Goal: Information Seeking & Learning: Learn about a topic

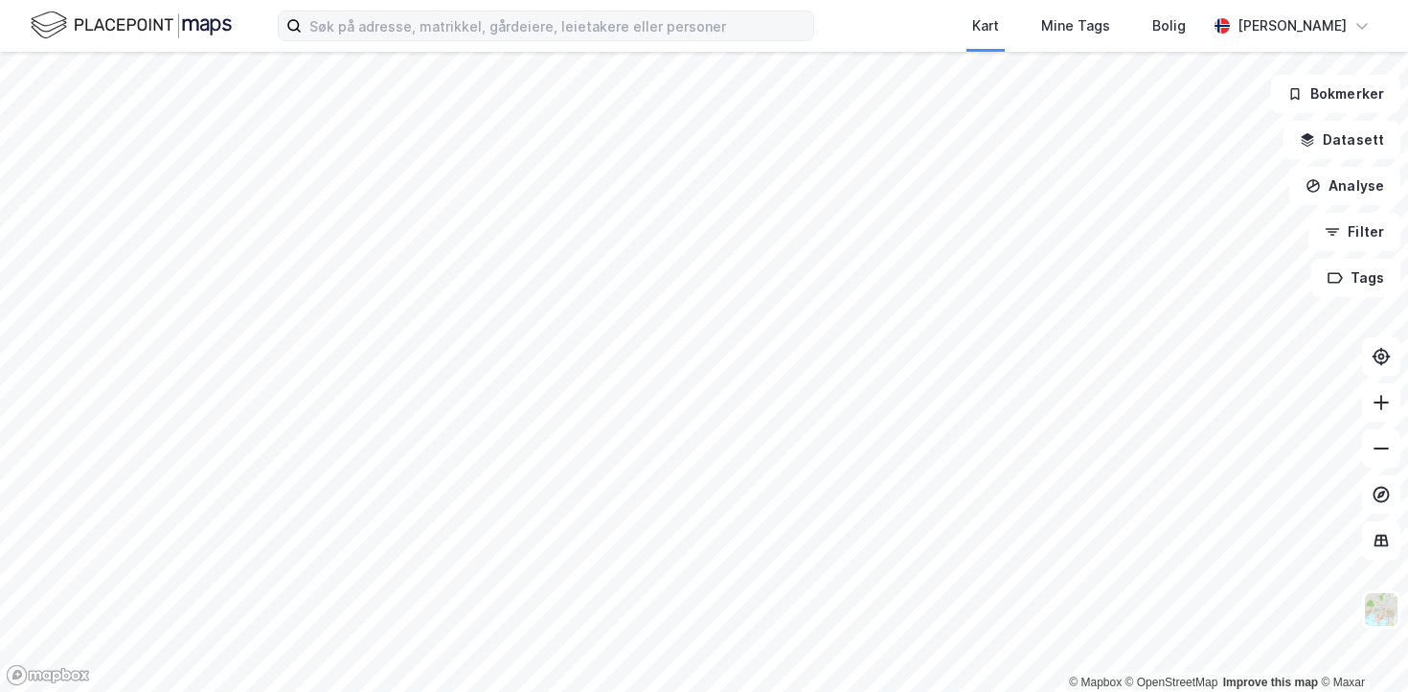
click at [468, 11] on label at bounding box center [546, 26] width 536 height 31
click at [468, 11] on input at bounding box center [557, 25] width 511 height 29
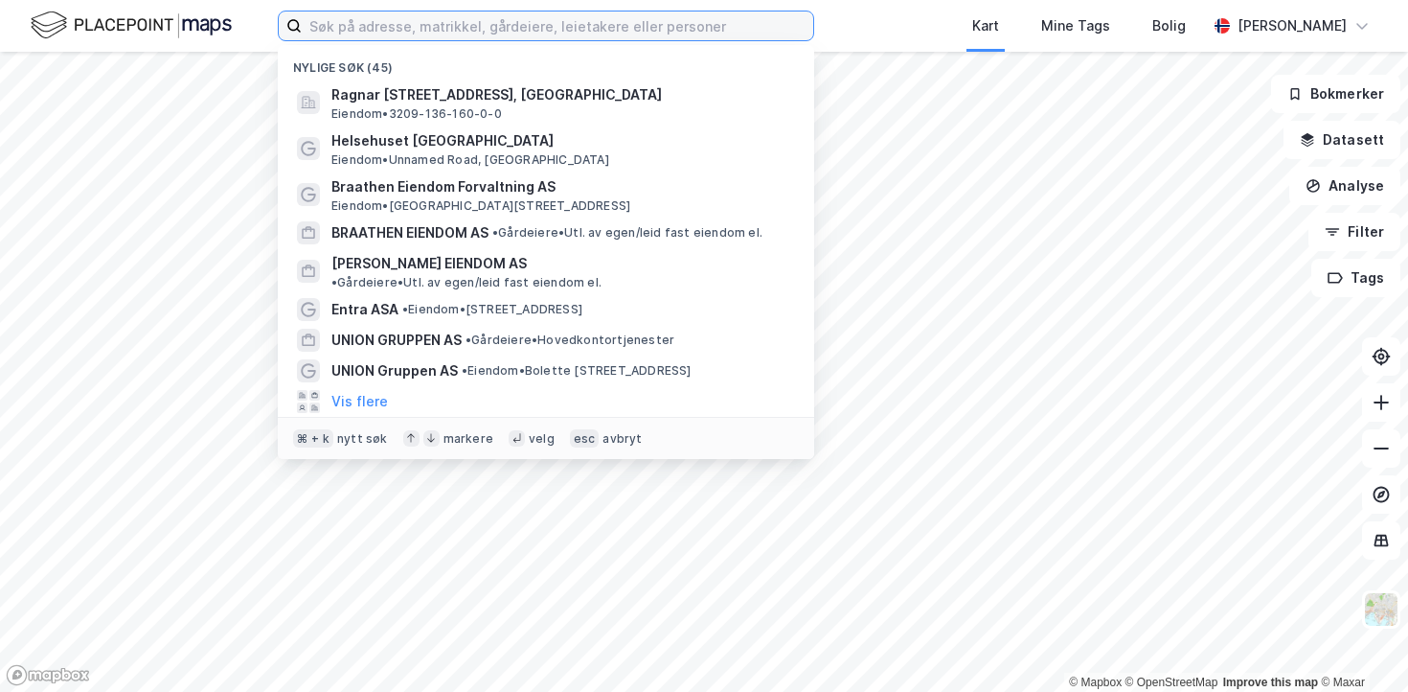
paste input "[STREET_ADDRESS]"
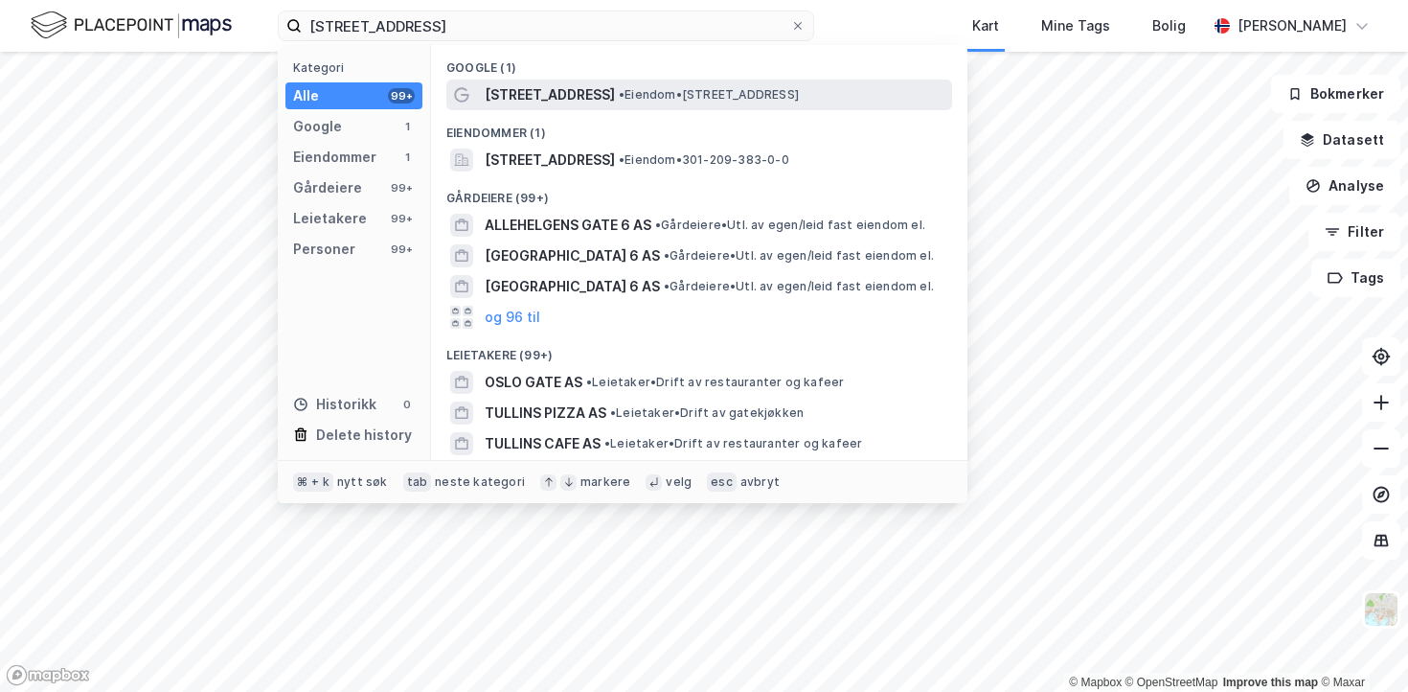
click at [540, 80] on div "[STREET_ADDRESS] • Eiendom • [STREET_ADDRESS]" at bounding box center [699, 94] width 506 height 31
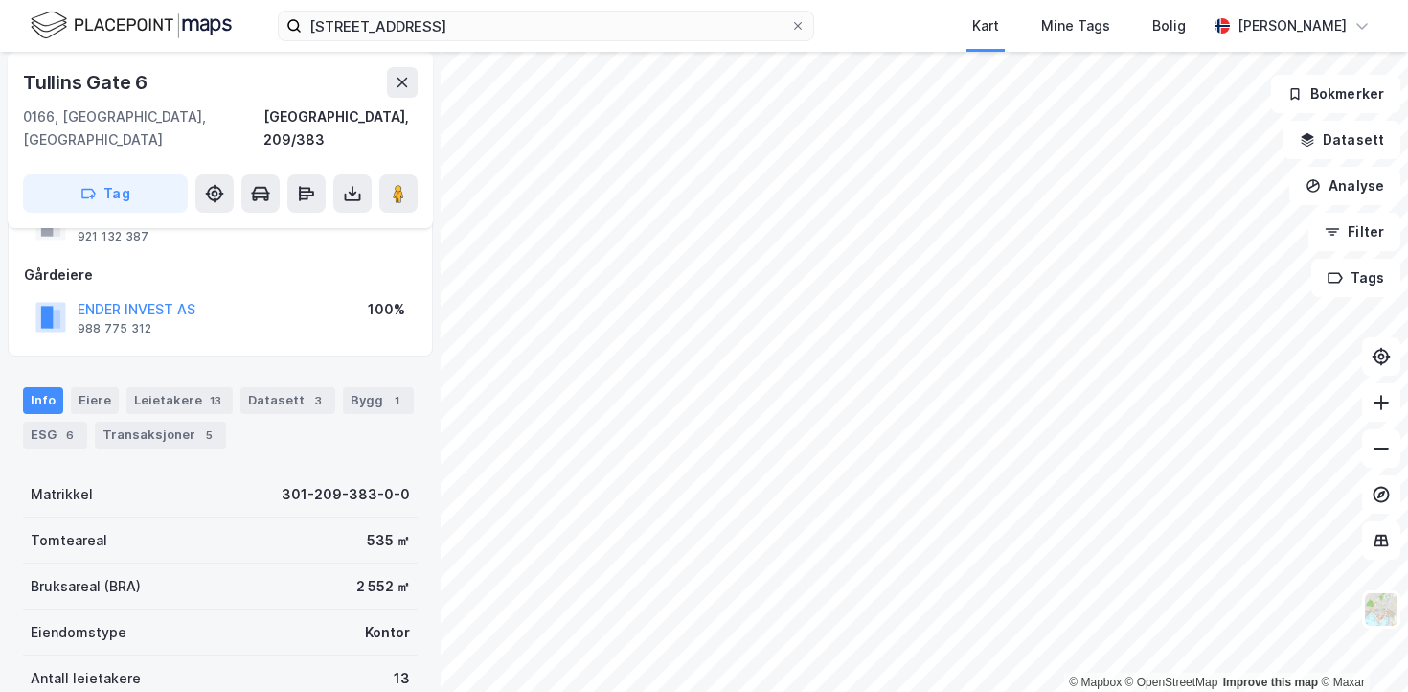
scroll to position [103, 0]
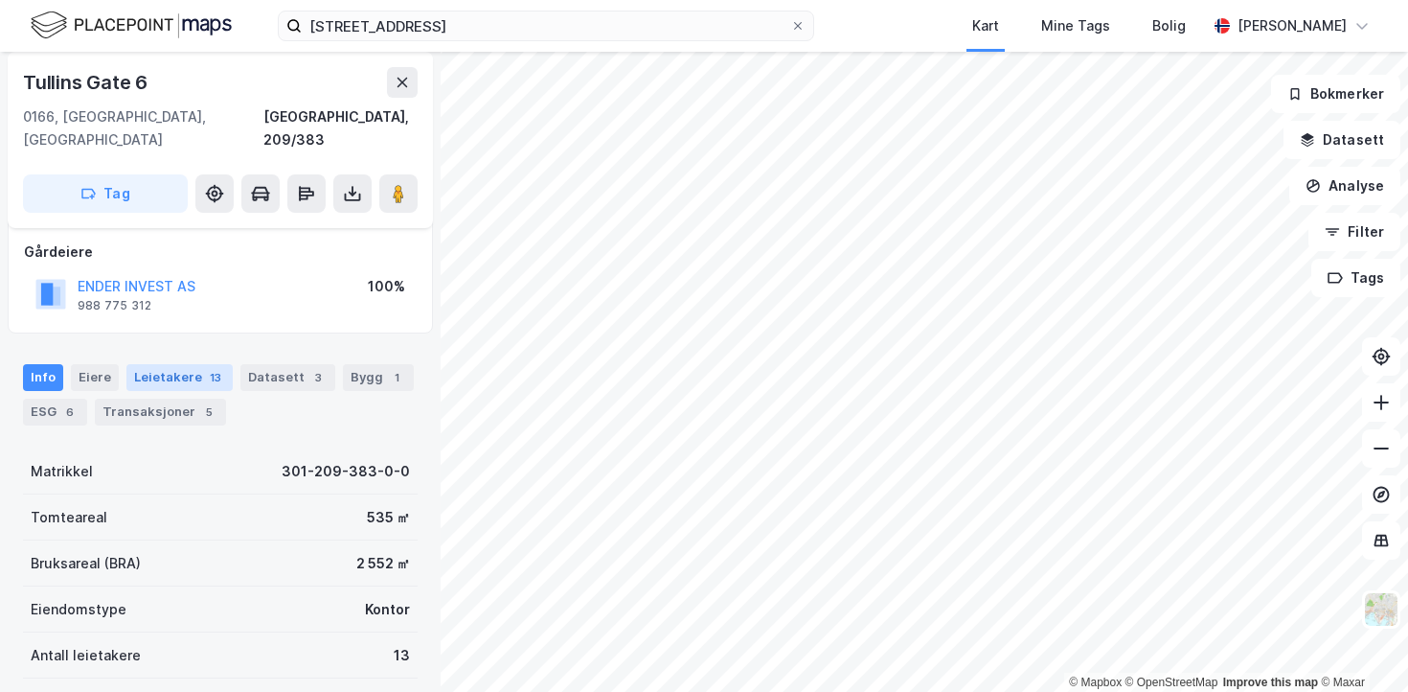
click at [180, 364] on div "Leietakere 13" at bounding box center [179, 377] width 106 height 27
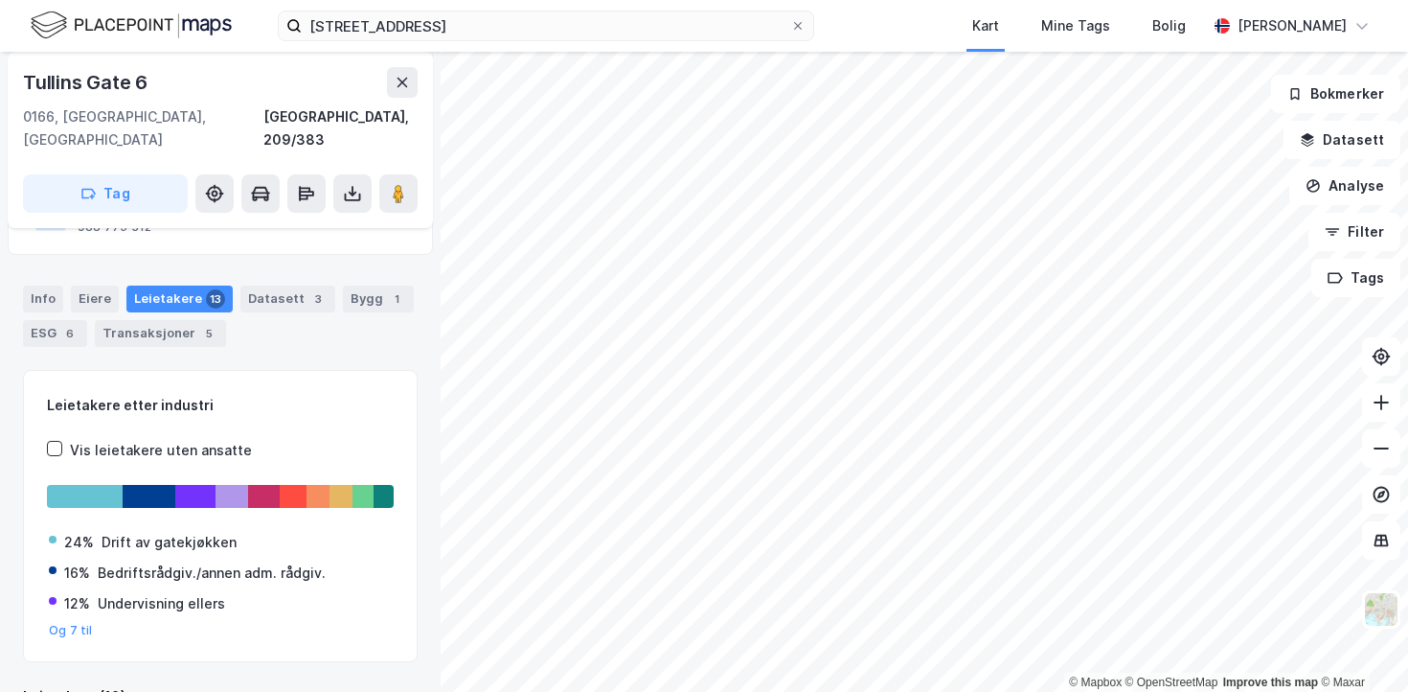
scroll to position [184, 0]
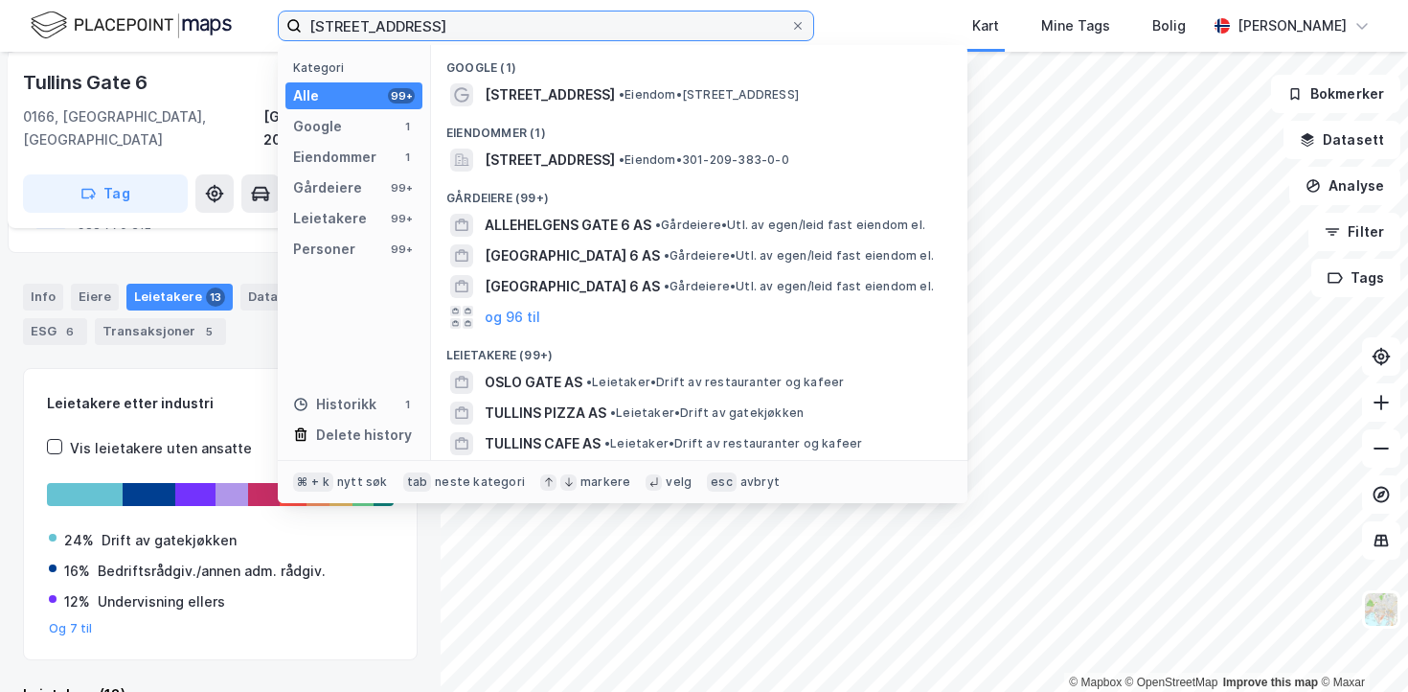
click at [360, 25] on input "[STREET_ADDRESS]" at bounding box center [546, 25] width 488 height 29
paste input "[STREET_ADDRESS]"
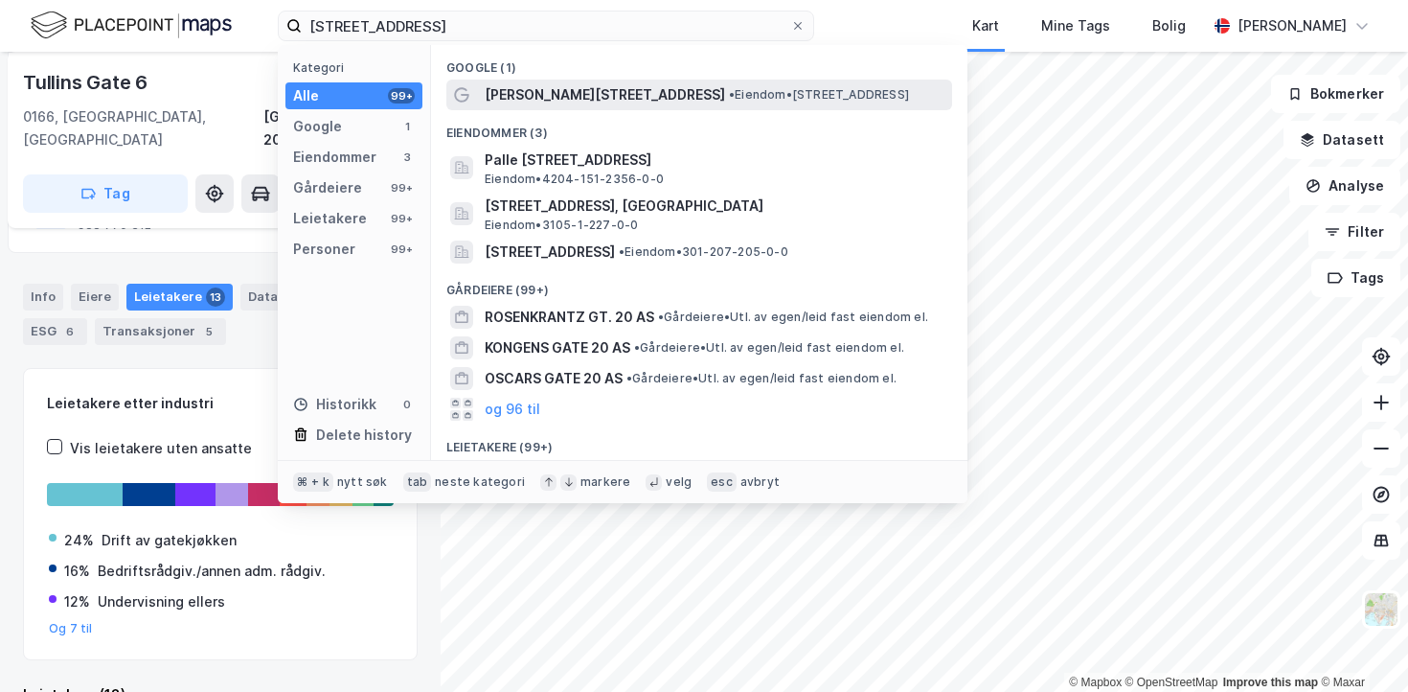
click at [508, 99] on span "[PERSON_NAME][STREET_ADDRESS]" at bounding box center [605, 94] width 240 height 23
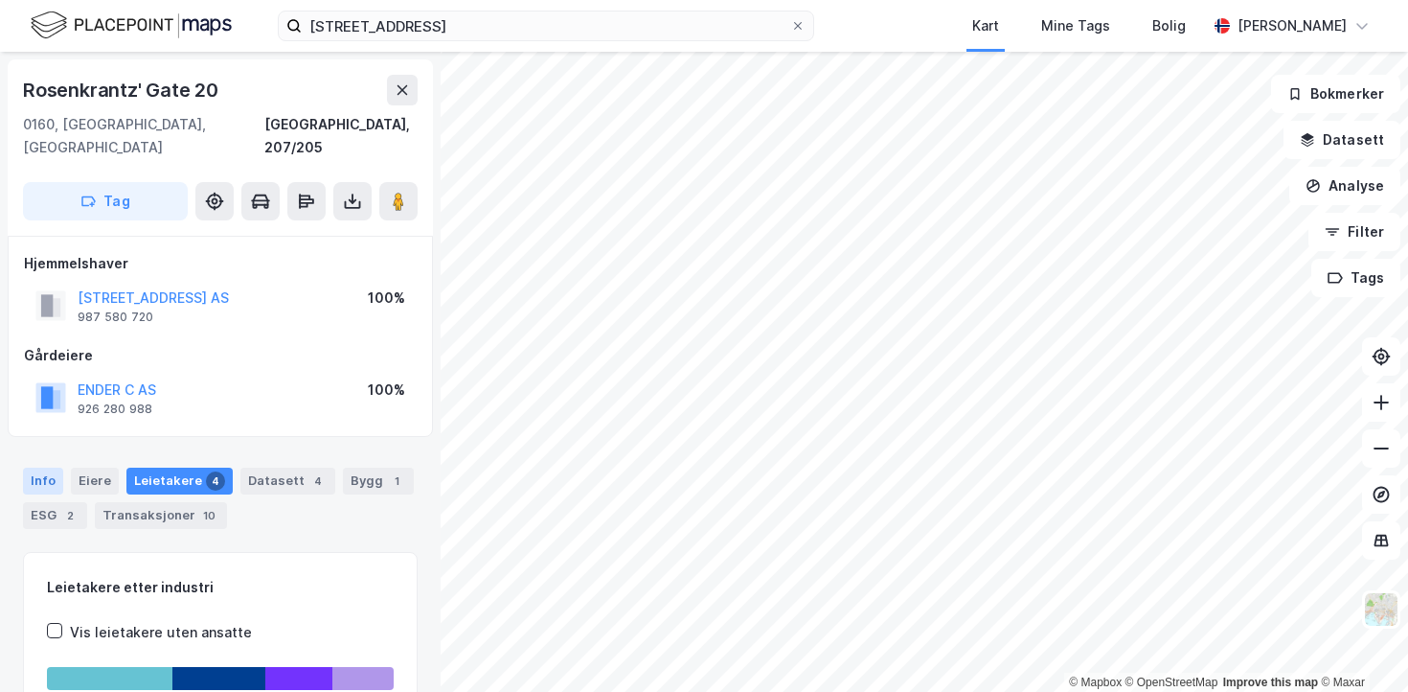
click at [40, 467] on div "Info" at bounding box center [43, 480] width 40 height 27
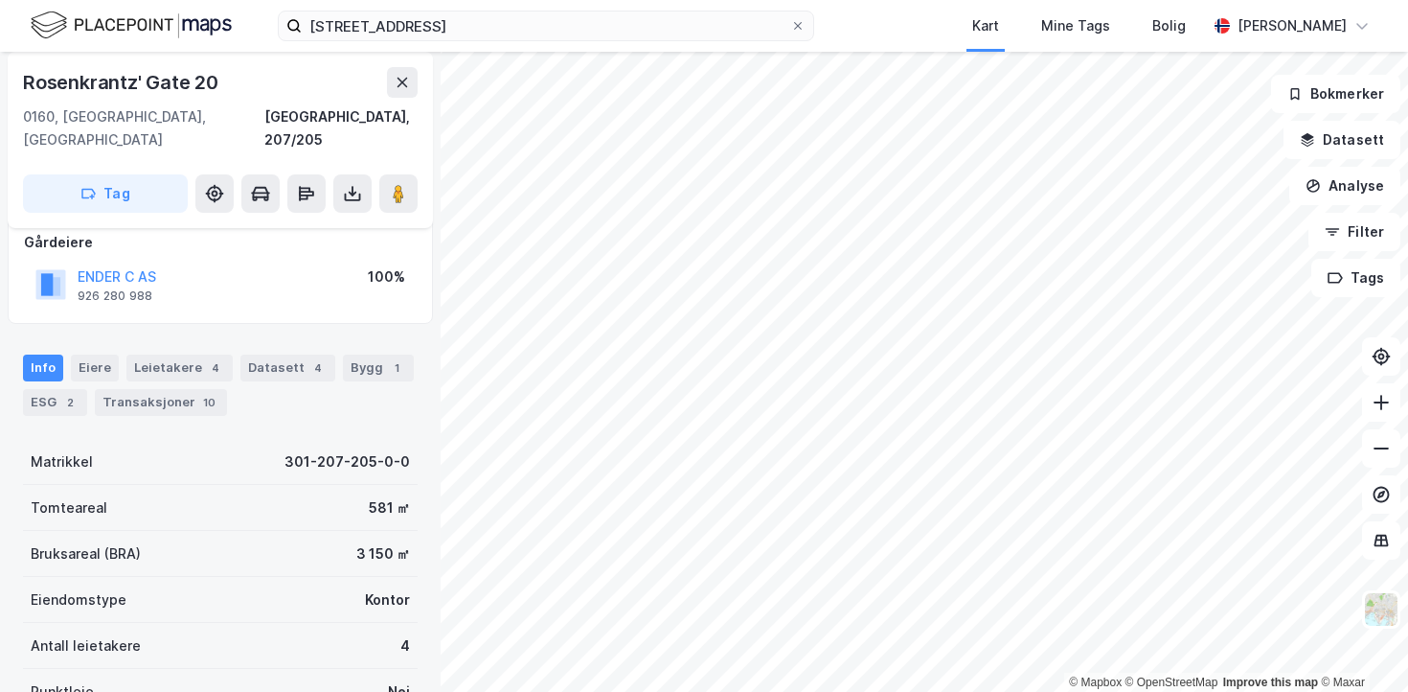
scroll to position [132, 0]
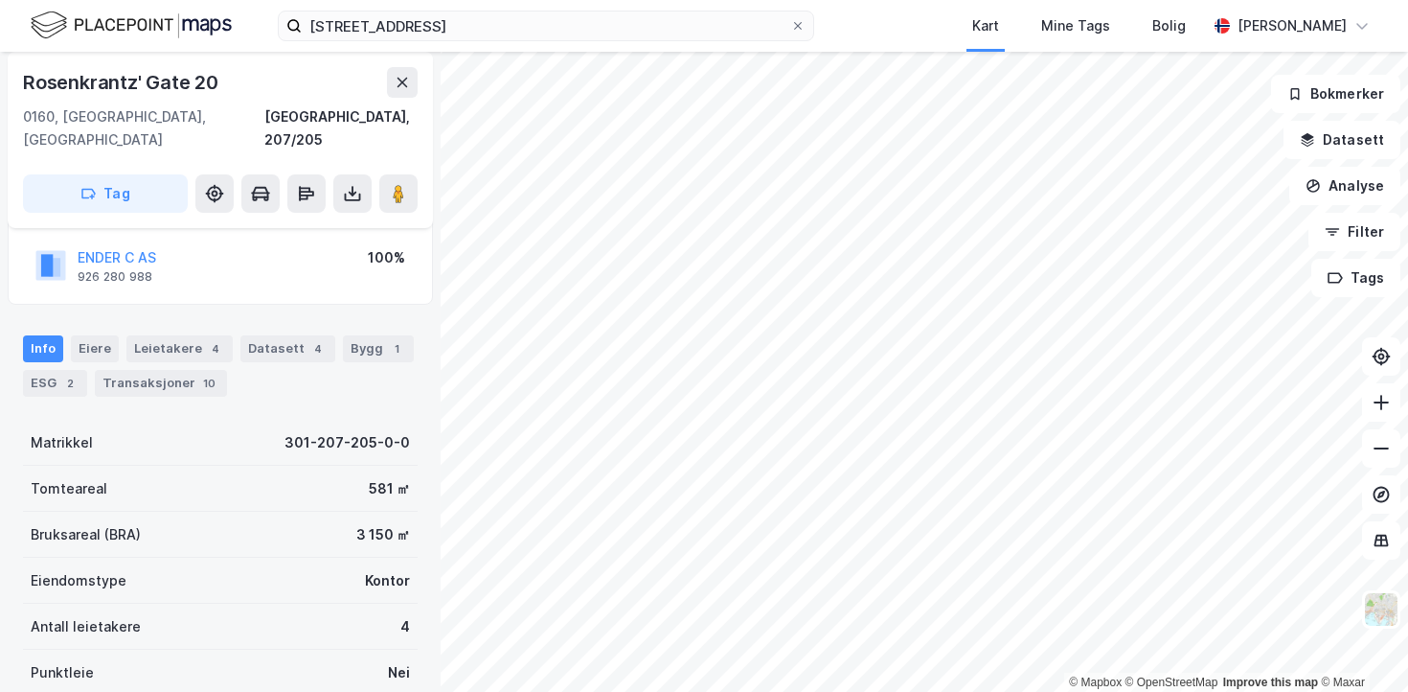
click at [442, 43] on div "[STREET_ADDRESS] Kart Mine Tags Bolig [PERSON_NAME]" at bounding box center [704, 26] width 1408 height 52
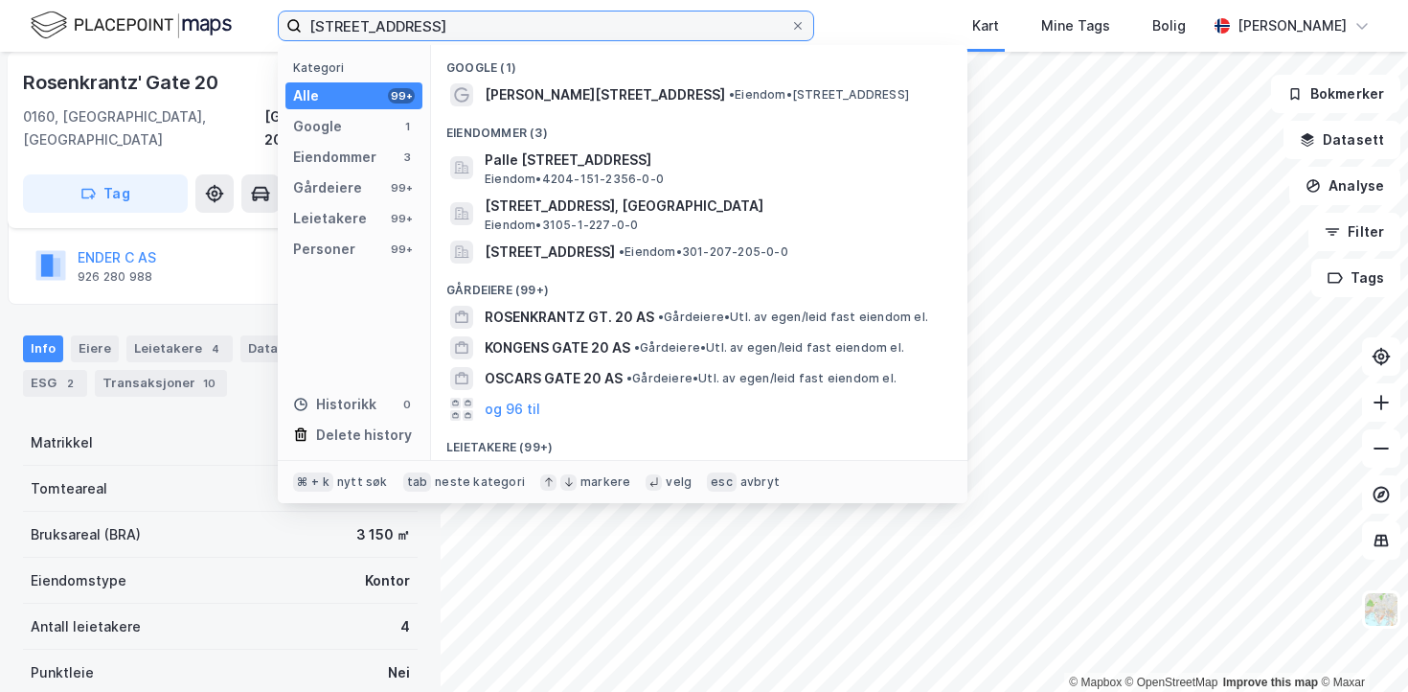
click at [442, 37] on input "[STREET_ADDRESS]" at bounding box center [546, 25] width 488 height 29
paste input "[PERSON_NAME] vei 10,"
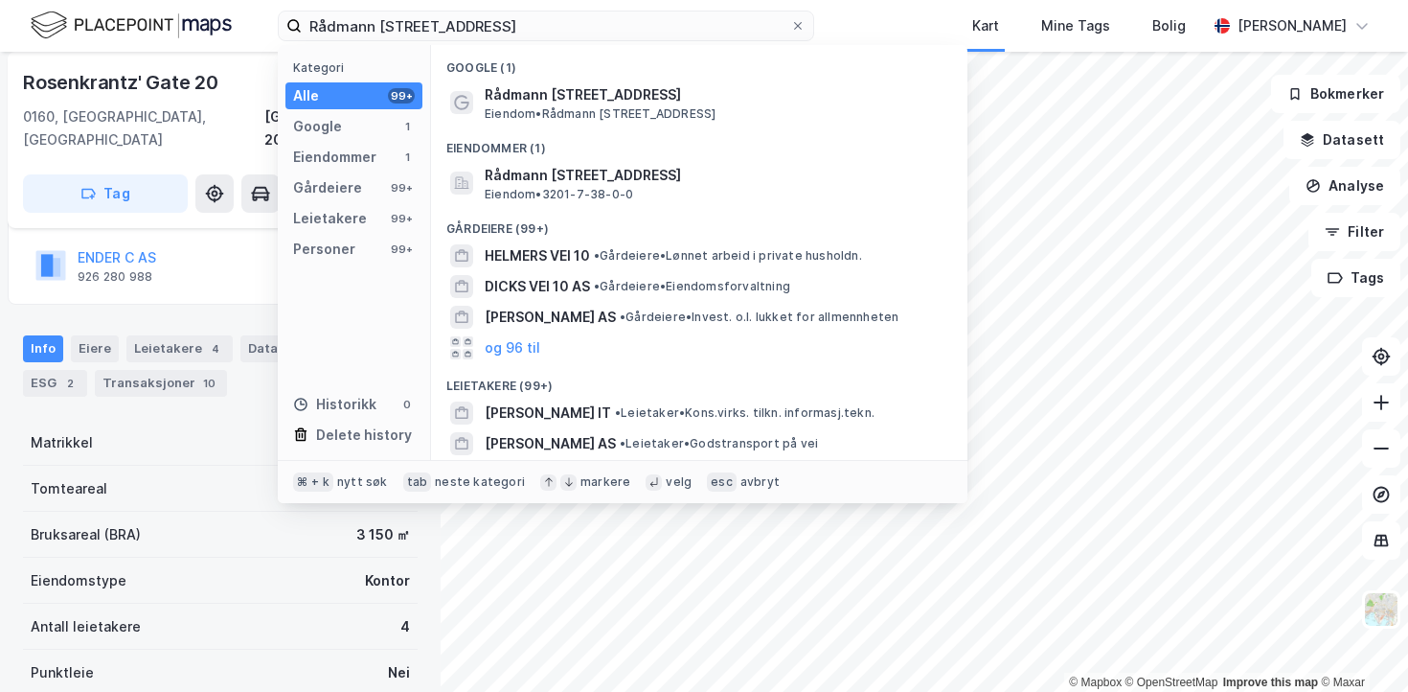
click at [586, 107] on span "Eiendom • [STREET_ADDRESS]" at bounding box center [600, 113] width 231 height 15
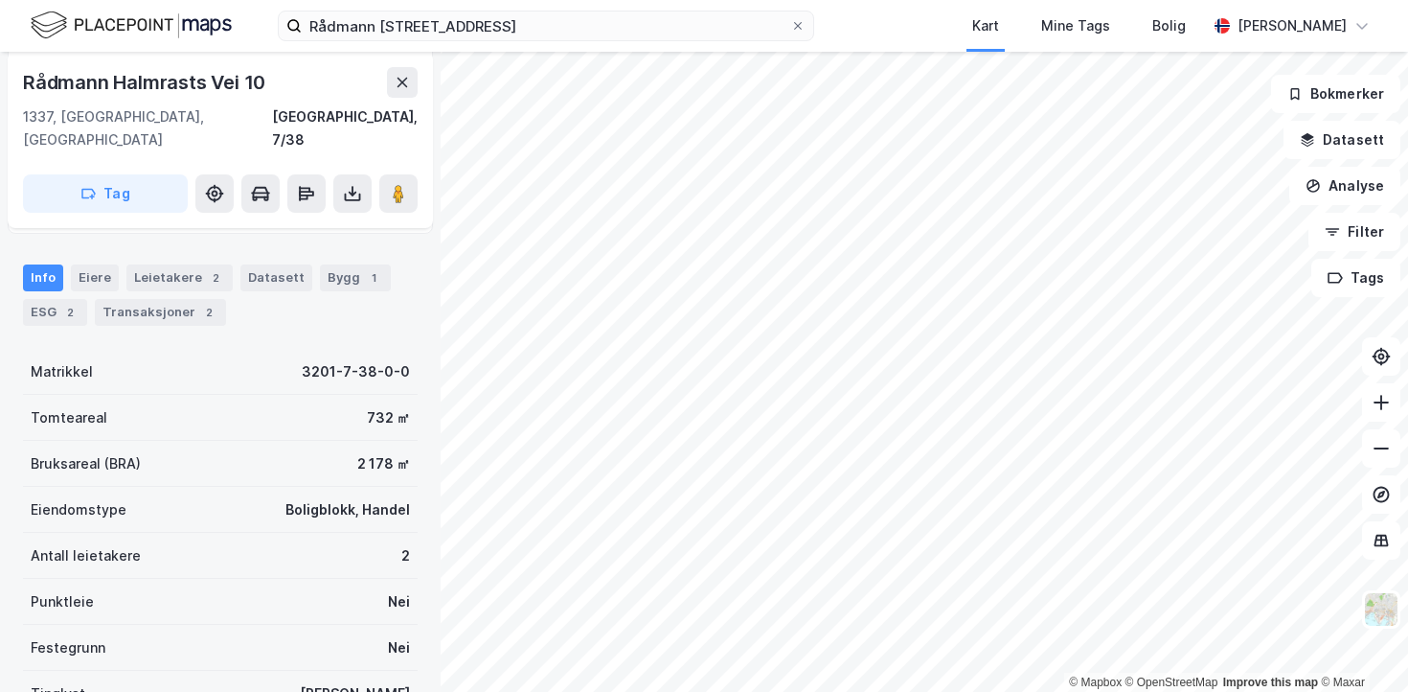
scroll to position [204, 0]
click at [196, 263] on div "Leietakere 2" at bounding box center [179, 276] width 106 height 27
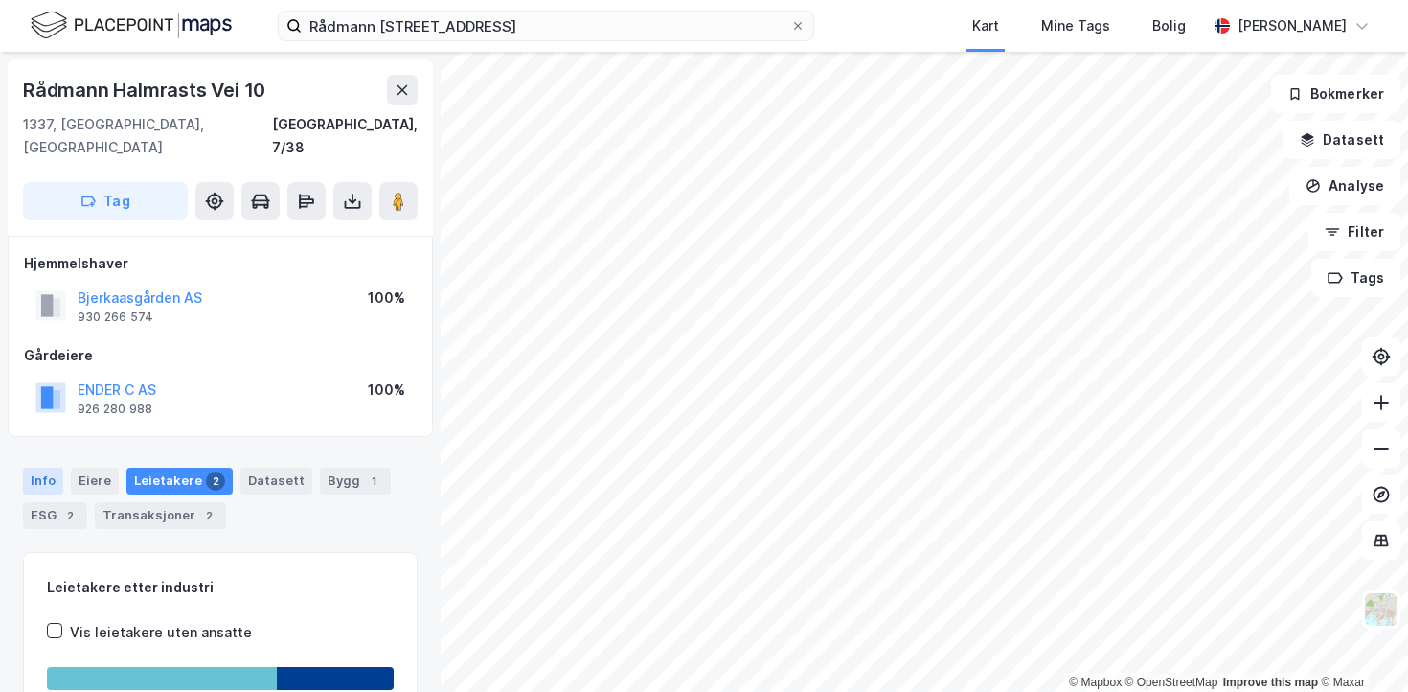
click at [42, 467] on div "Info" at bounding box center [43, 480] width 40 height 27
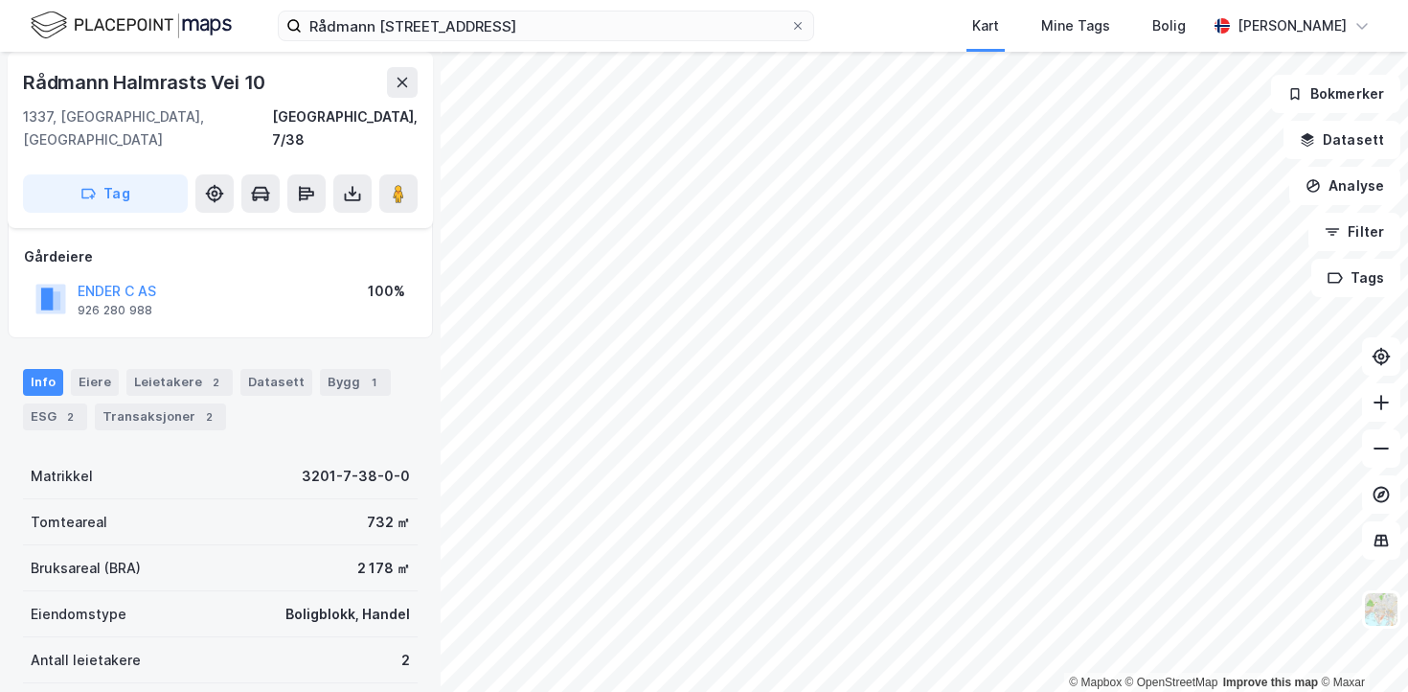
scroll to position [101, 0]
click at [374, 7] on div "Rådmann Halmrasts vei 10 Kart Mine Tags Bolig [PERSON_NAME]" at bounding box center [704, 26] width 1408 height 52
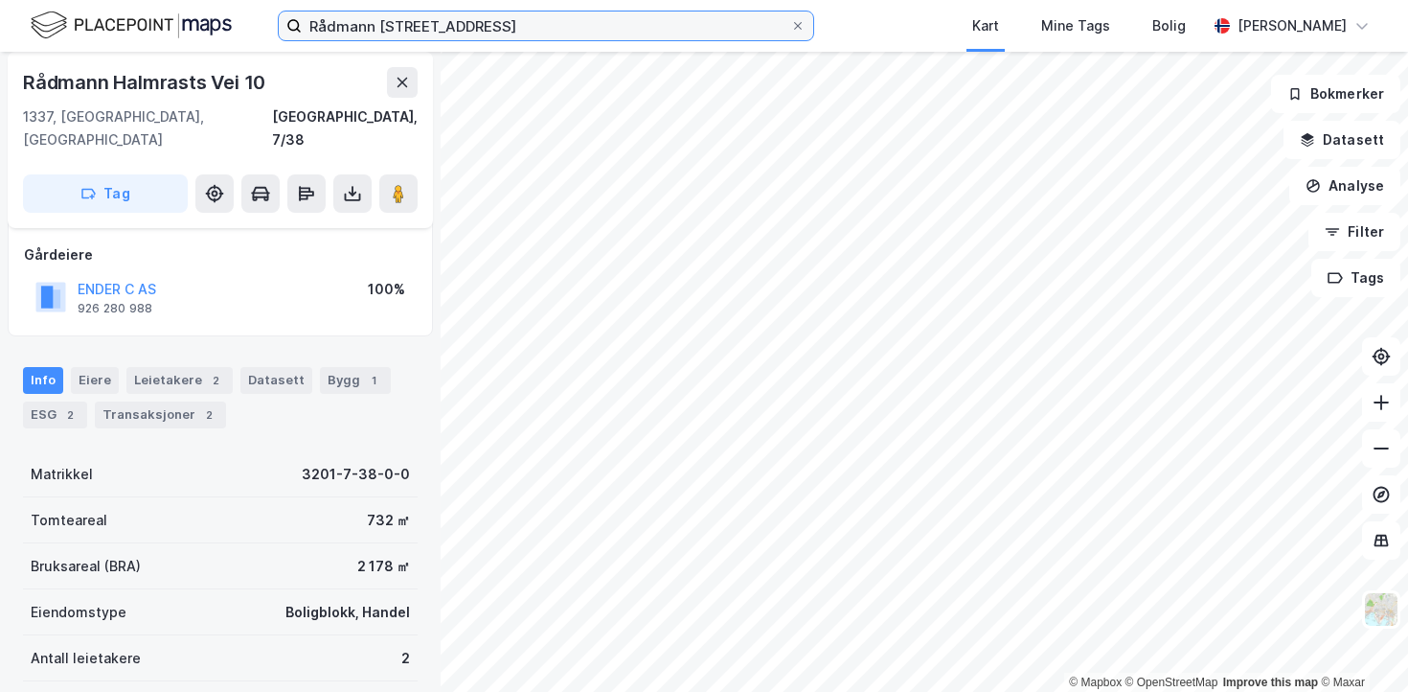
click at [362, 29] on input "Rådmann [STREET_ADDRESS]" at bounding box center [546, 25] width 488 height 29
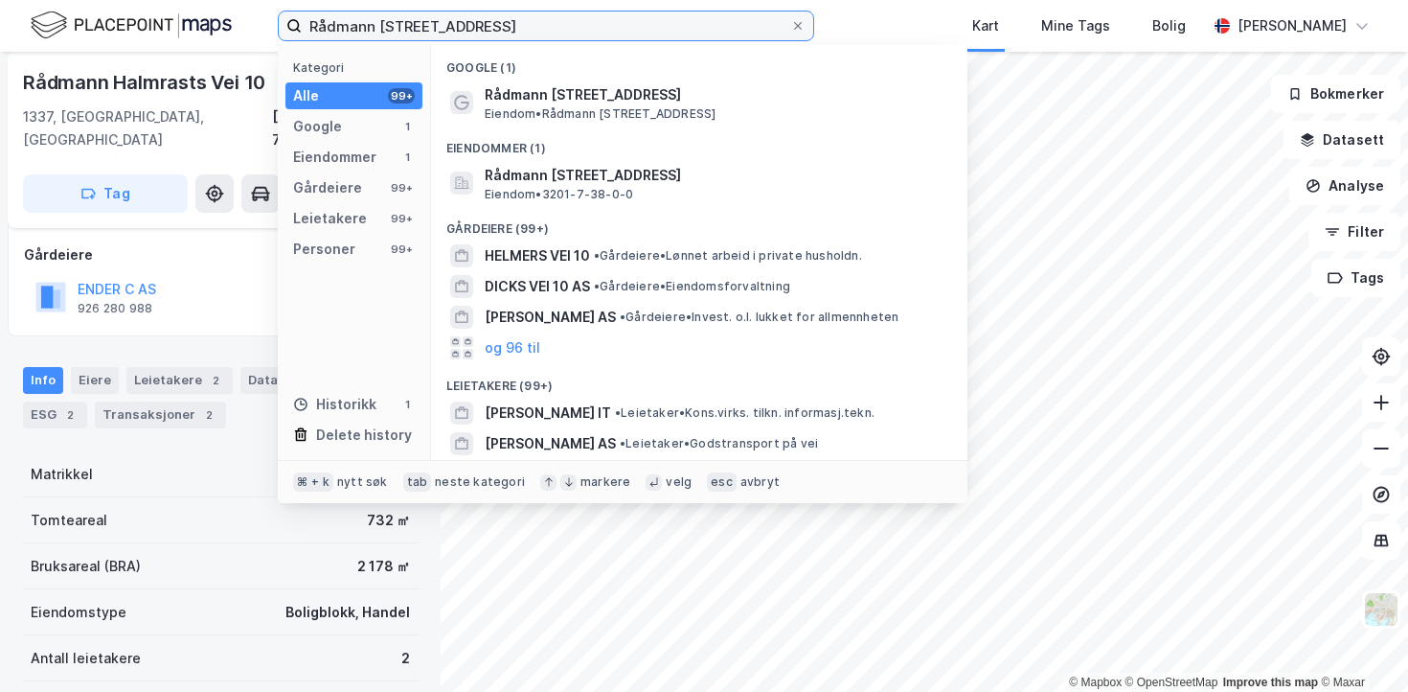
click at [362, 29] on input "Rådmann [STREET_ADDRESS]" at bounding box center [546, 25] width 488 height 29
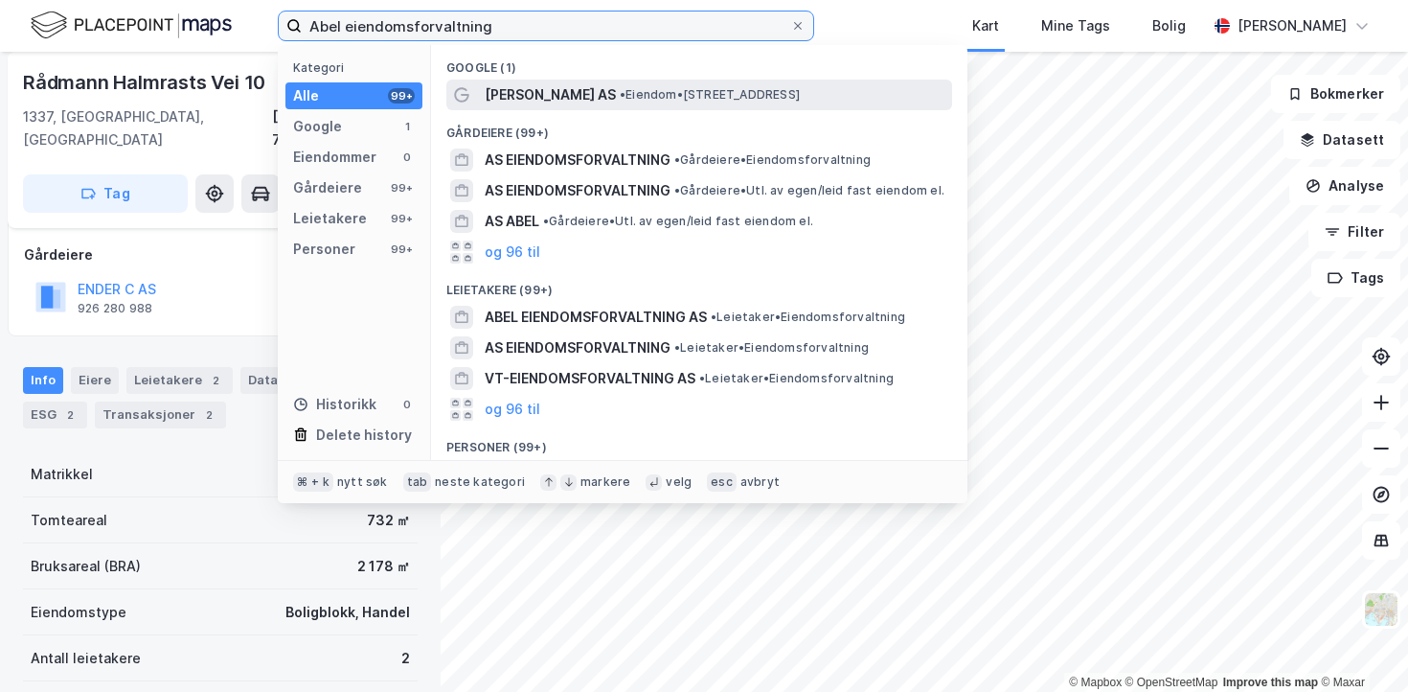
type input "Abel eiendomsforvaltning"
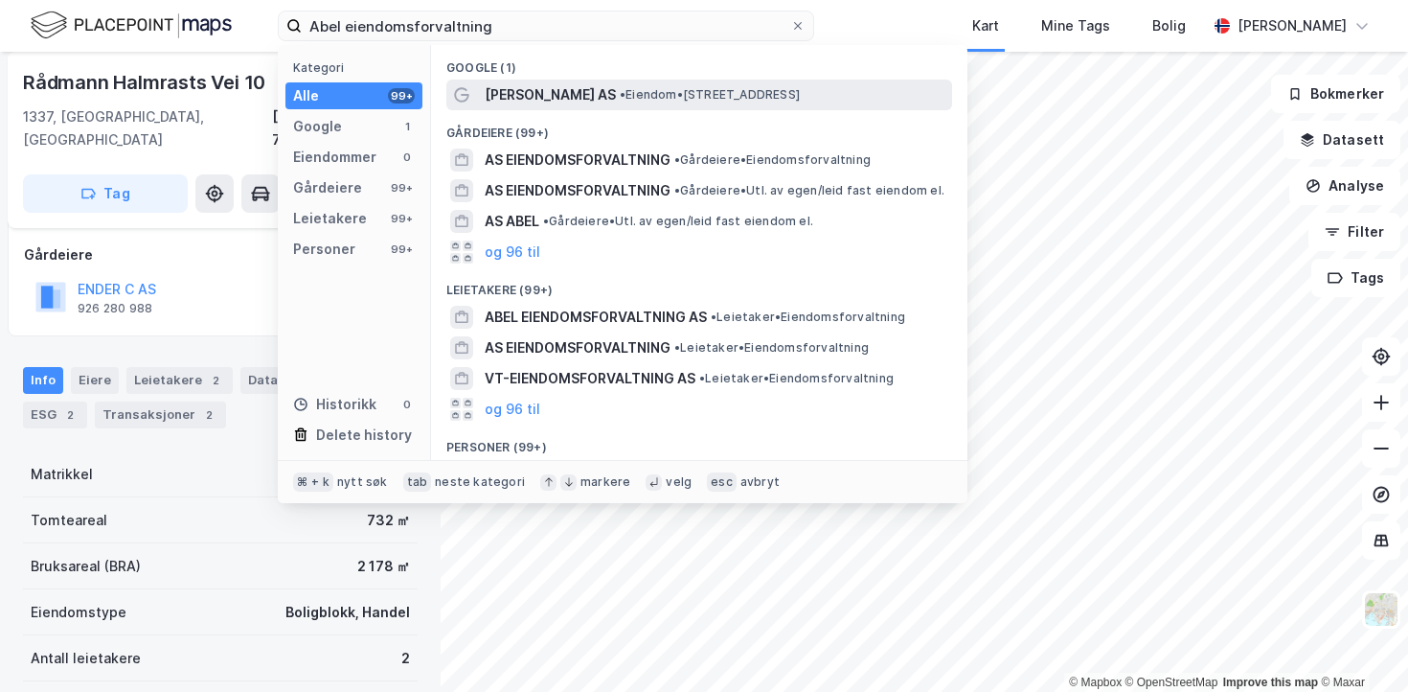
click at [500, 92] on span "[PERSON_NAME] AS" at bounding box center [550, 94] width 131 height 23
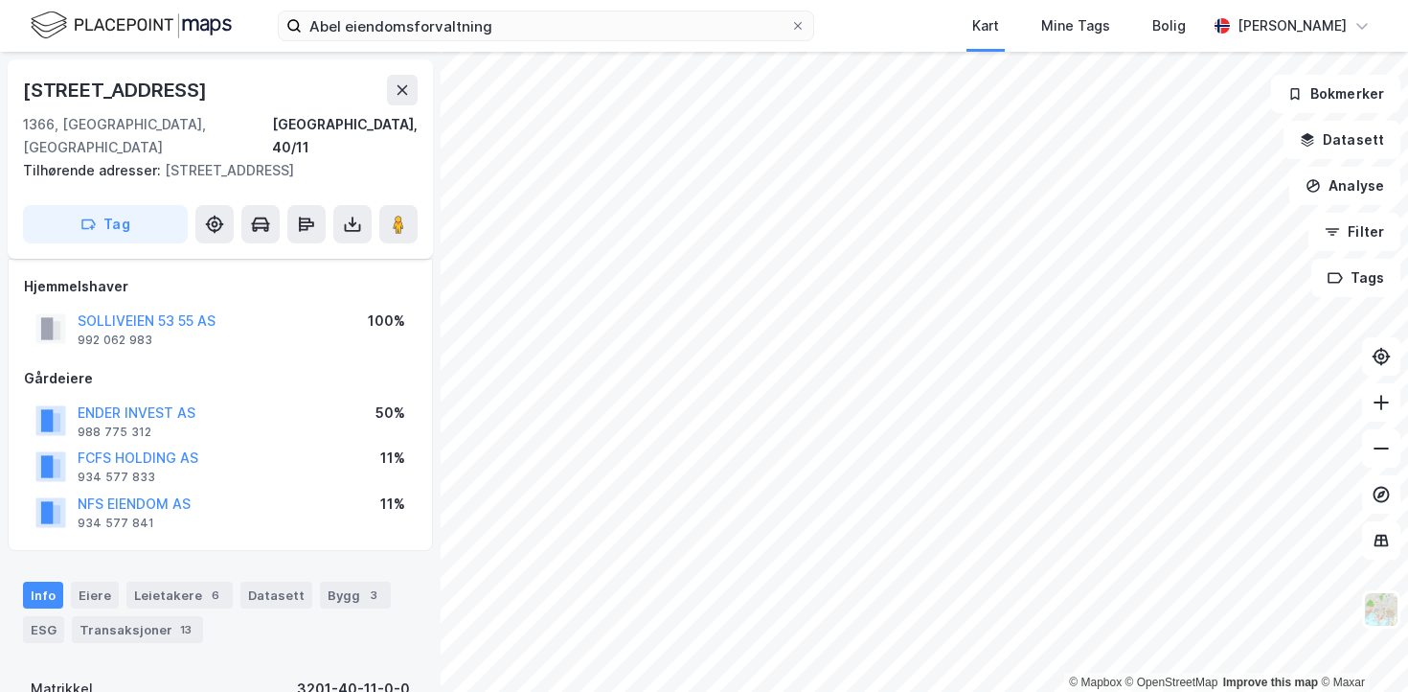
scroll to position [101, 0]
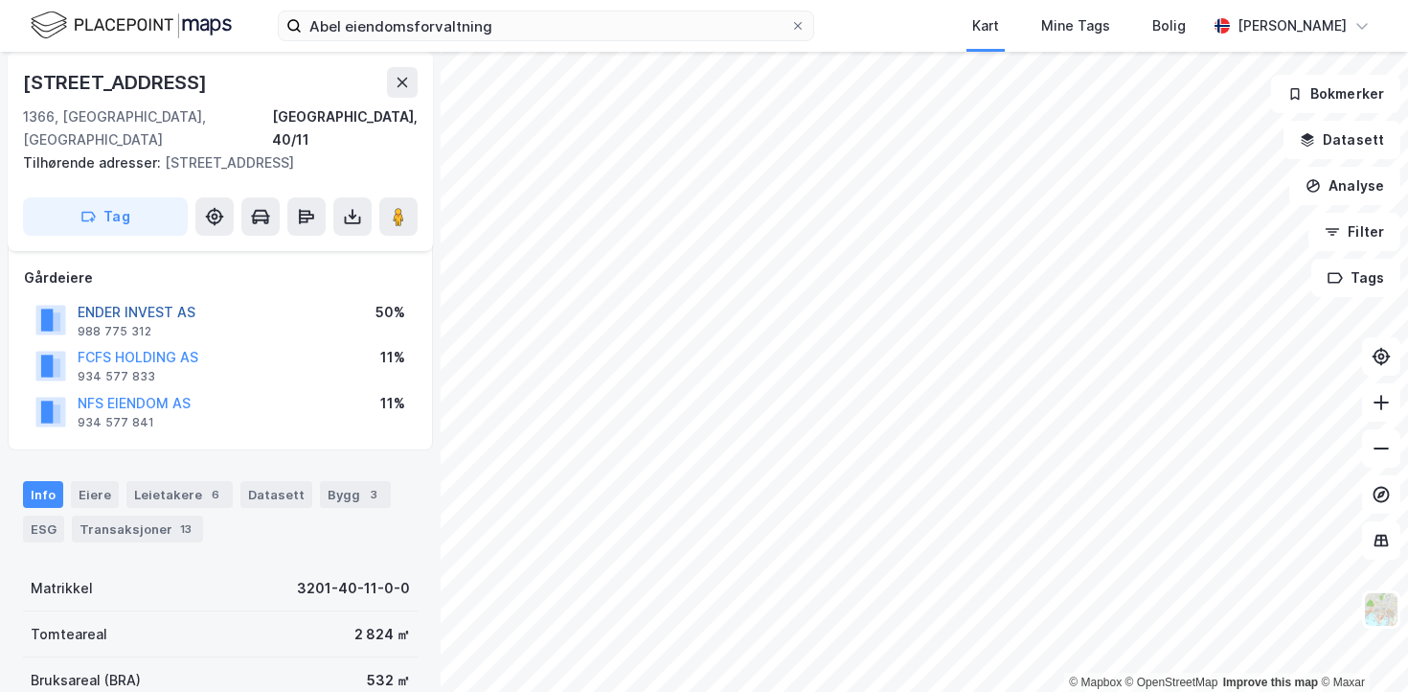
click at [0, 0] on button "ENDER INVEST AS" at bounding box center [0, 0] width 0 height 0
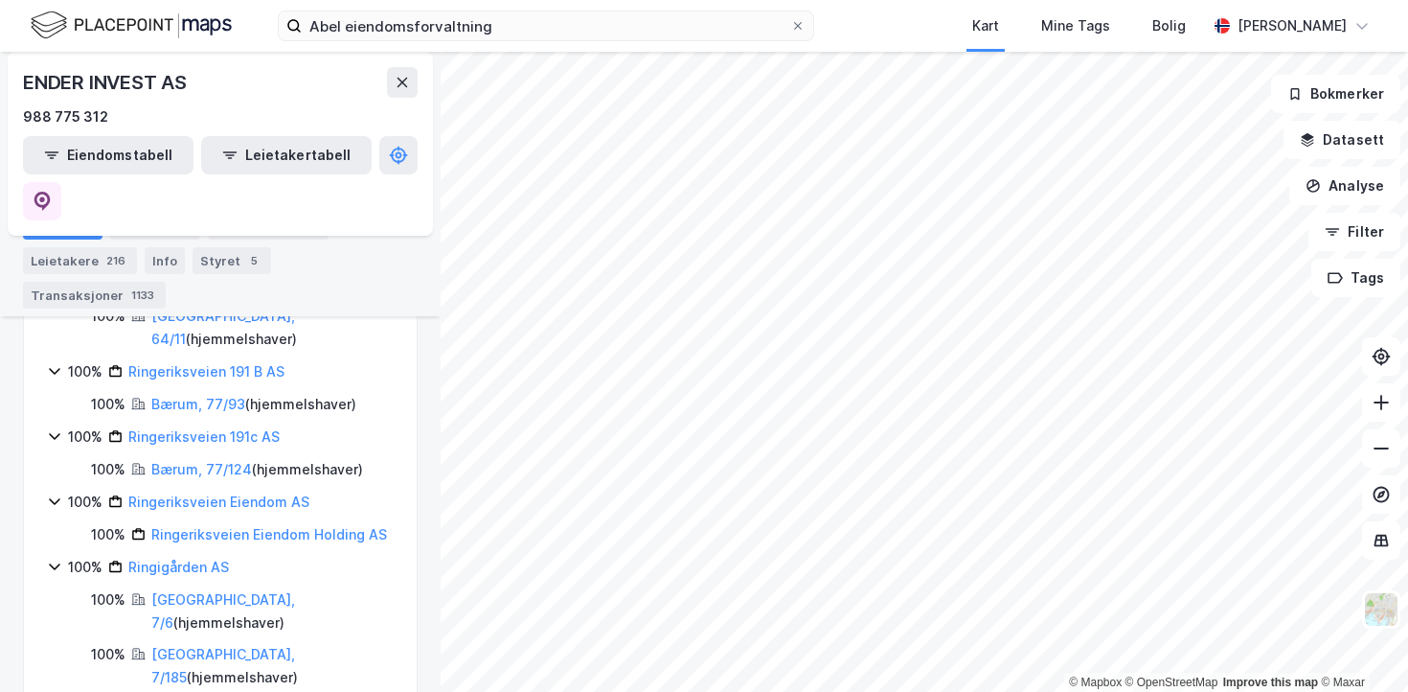
scroll to position [1157, 0]
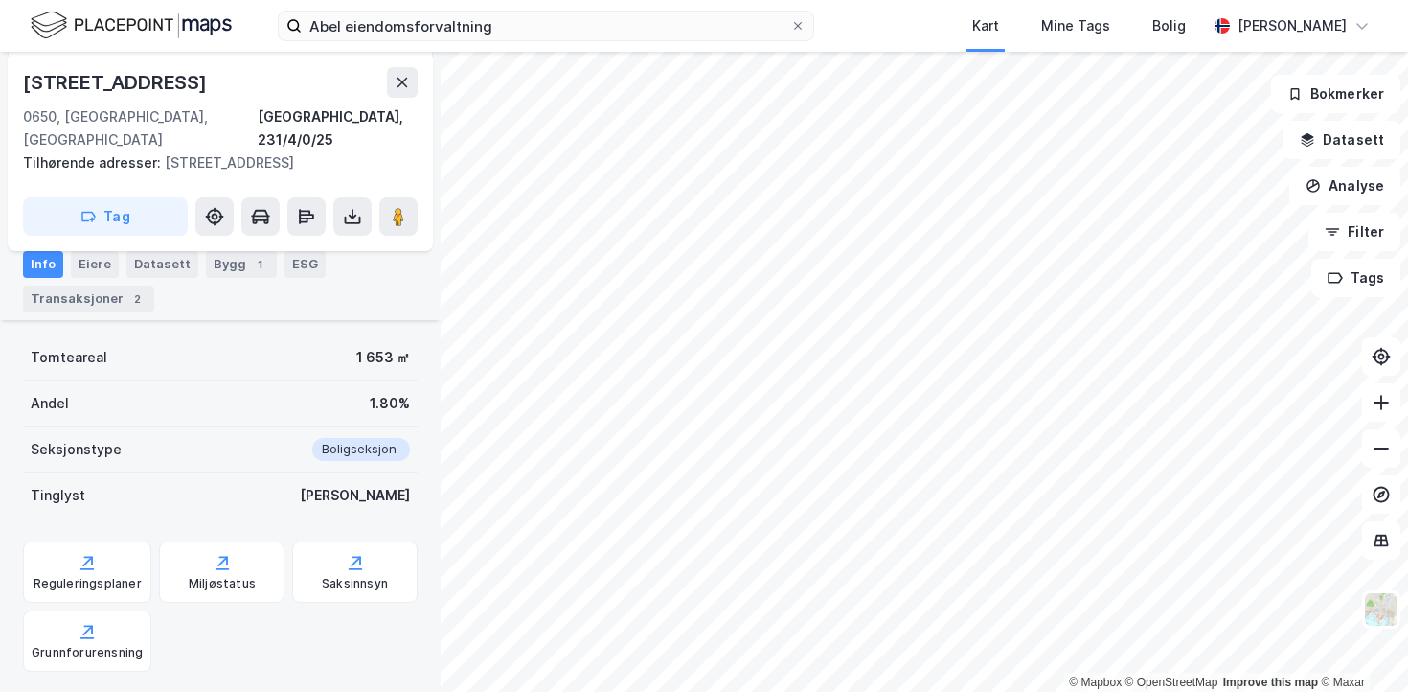
scroll to position [484, 0]
